Goal: Information Seeking & Learning: Check status

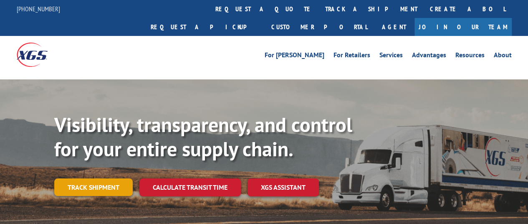
click at [80, 178] on link "Track shipment" at bounding box center [93, 187] width 79 height 18
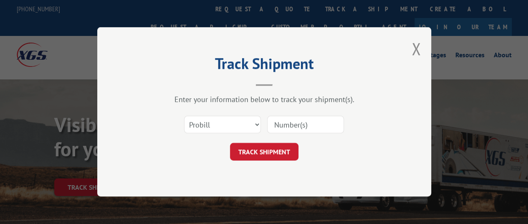
click at [307, 111] on div "Select category... Probill BOL PO" at bounding box center [264, 125] width 251 height 28
click at [304, 119] on input at bounding box center [305, 125] width 77 height 18
paste input "15472328"
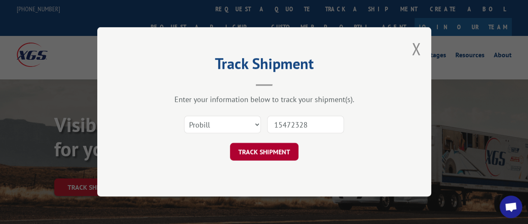
type input "15472328"
click at [272, 145] on button "TRACK SHIPMENT" at bounding box center [264, 152] width 68 height 18
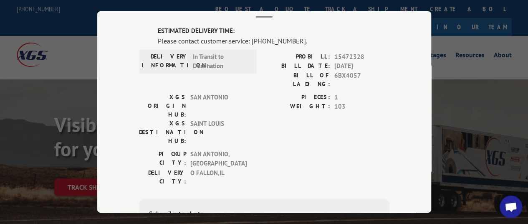
scroll to position [0, 0]
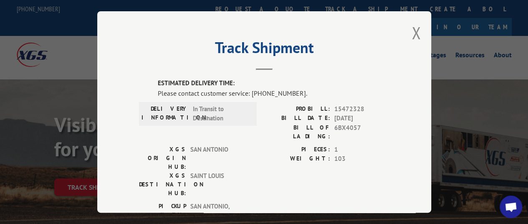
click at [420, 27] on div "Track Shipment ESTIMATED DELIVERY TIME: Please contact customer service: [PHONE…" at bounding box center [264, 111] width 334 height 201
click at [416, 27] on button "Close modal" at bounding box center [416, 33] width 9 height 22
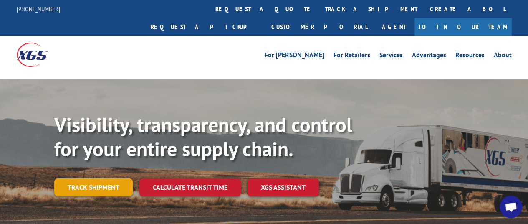
click at [108, 178] on link "Track shipment" at bounding box center [93, 187] width 79 height 18
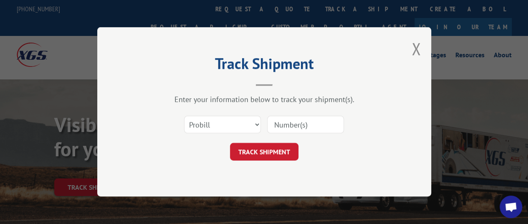
click at [276, 128] on input at bounding box center [305, 125] width 77 height 18
paste input "15472312"
type input "15472312"
click button "TRACK SHIPMENT" at bounding box center [264, 152] width 68 height 18
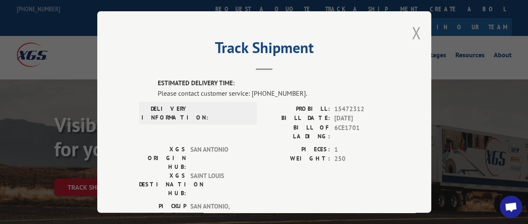
click at [412, 35] on button "Close modal" at bounding box center [416, 33] width 9 height 22
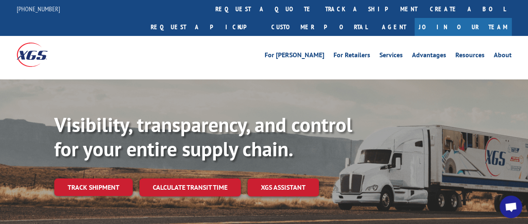
click at [82, 159] on div "Visibility, transparency, and control for your entire supply chain. Track shipm…" at bounding box center [291, 171] width 474 height 117
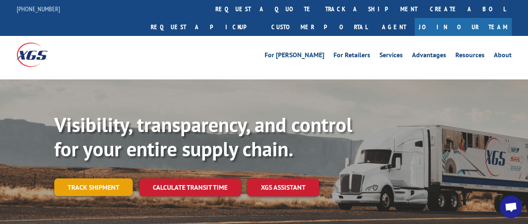
click at [94, 178] on link "Track shipment" at bounding box center [93, 187] width 79 height 18
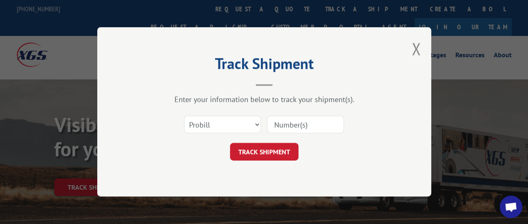
click at [323, 122] on input at bounding box center [305, 125] width 77 height 18
paste input "15339906"
type input "15339906"
click button "TRACK SHIPMENT" at bounding box center [264, 152] width 68 height 18
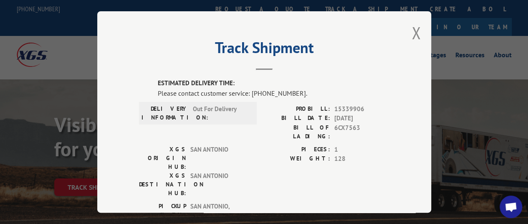
click at [419, 33] on div "Track Shipment ESTIMATED DELIVERY TIME: Please contact customer service: [PHONE…" at bounding box center [264, 111] width 334 height 201
click at [414, 31] on button "Close modal" at bounding box center [416, 33] width 9 height 22
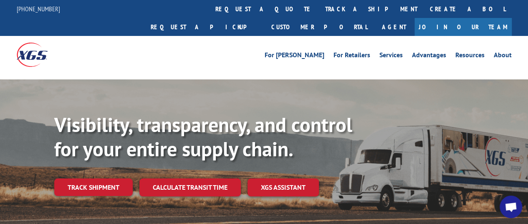
click at [119, 159] on div "Visibility, transparency, and control for your entire supply chain. Track shipm…" at bounding box center [291, 171] width 474 height 117
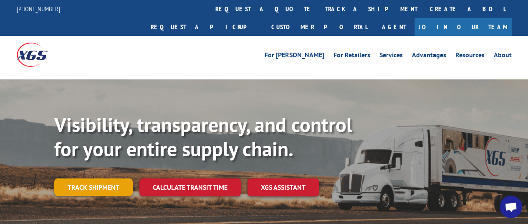
click at [119, 178] on link "Track shipment" at bounding box center [93, 187] width 79 height 18
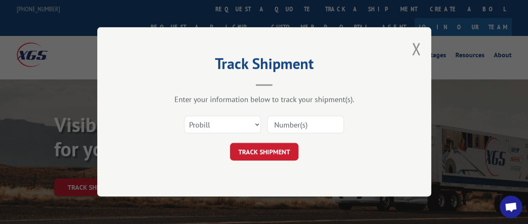
click at [293, 121] on input at bounding box center [305, 125] width 77 height 18
paste input "15339905"
type input "15339905"
click button "TRACK SHIPMENT" at bounding box center [264, 152] width 68 height 18
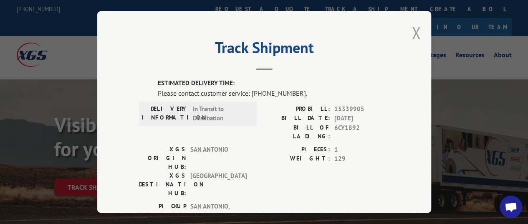
click at [412, 34] on button "Close modal" at bounding box center [416, 33] width 9 height 22
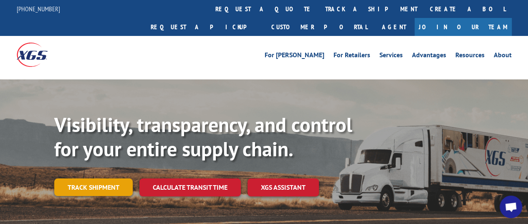
click at [129, 178] on link "Track shipment" at bounding box center [93, 187] width 79 height 18
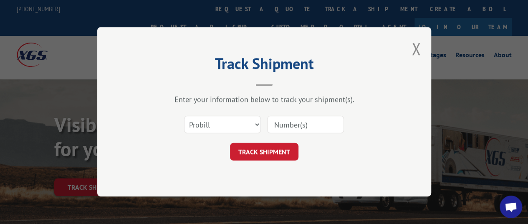
click at [316, 121] on input at bounding box center [305, 125] width 77 height 18
paste input "15339885"
type input "15339885"
click button "TRACK SHIPMENT" at bounding box center [264, 152] width 68 height 18
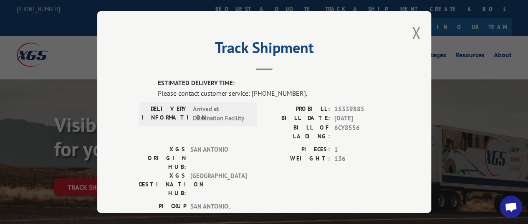
click at [406, 30] on div "Track Shipment ESTIMATED DELIVERY TIME: Please contact customer service: [PHONE…" at bounding box center [264, 111] width 334 height 201
click at [419, 31] on div "Track Shipment ESTIMATED DELIVERY TIME: Please contact customer service: [PHONE…" at bounding box center [264, 111] width 334 height 201
click at [414, 30] on button "Close modal" at bounding box center [416, 33] width 9 height 22
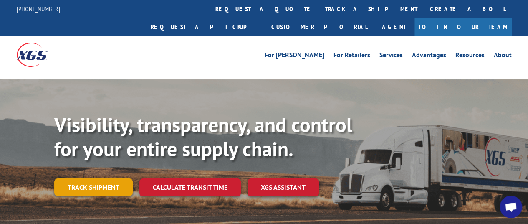
click at [127, 178] on link "Track shipment" at bounding box center [93, 187] width 79 height 18
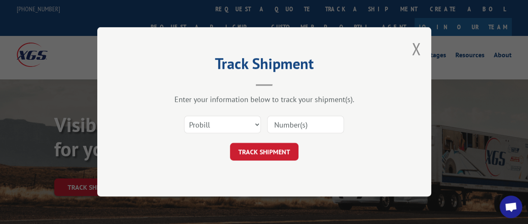
click at [297, 122] on input at bounding box center [305, 125] width 77 height 18
paste input "15340058"
type input "15340058"
click button "TRACK SHIPMENT" at bounding box center [264, 152] width 68 height 18
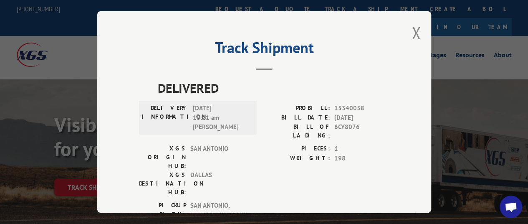
scroll to position [32, 0]
